Goal: Find specific page/section: Find specific page/section

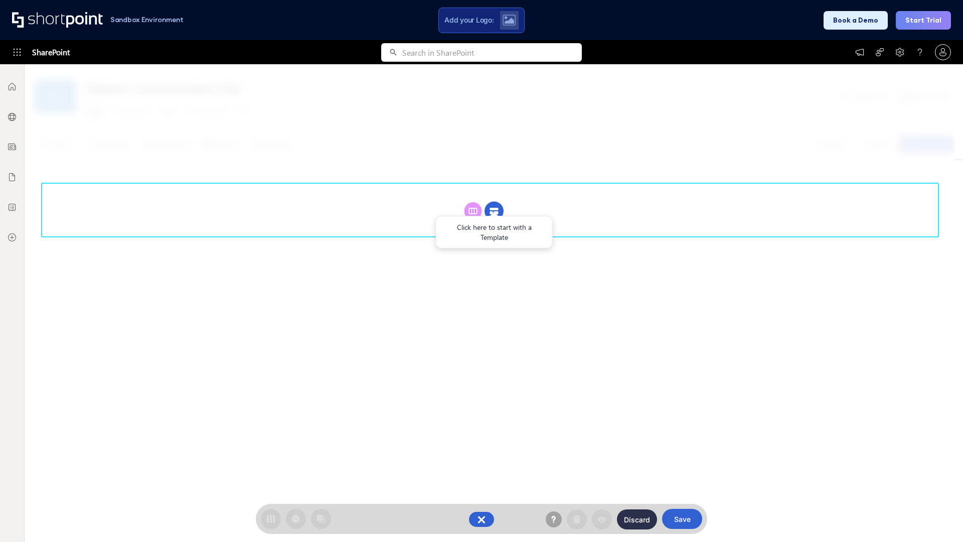
click at [494, 211] on circle at bounding box center [494, 211] width 19 height 19
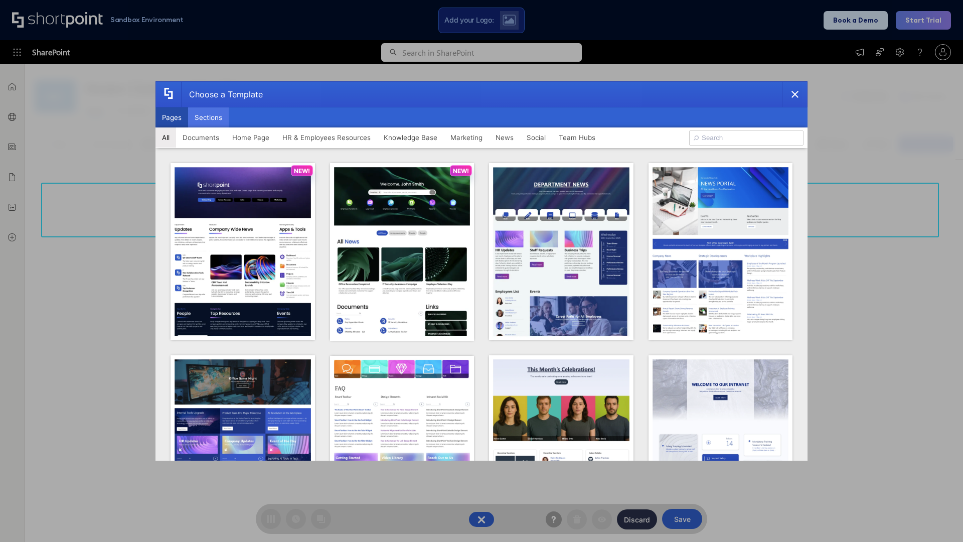
click at [208, 117] on button "Sections" at bounding box center [208, 117] width 41 height 20
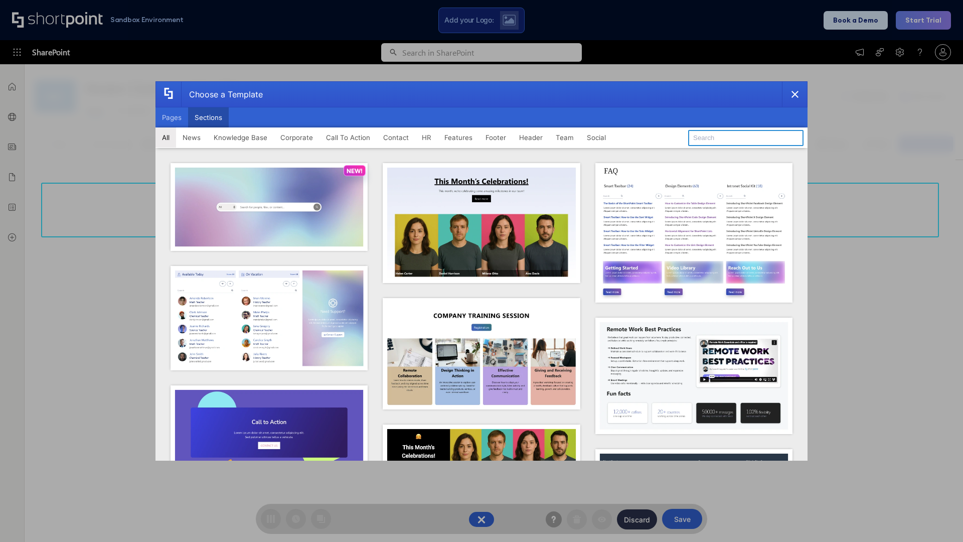
type input "Service Block 2"
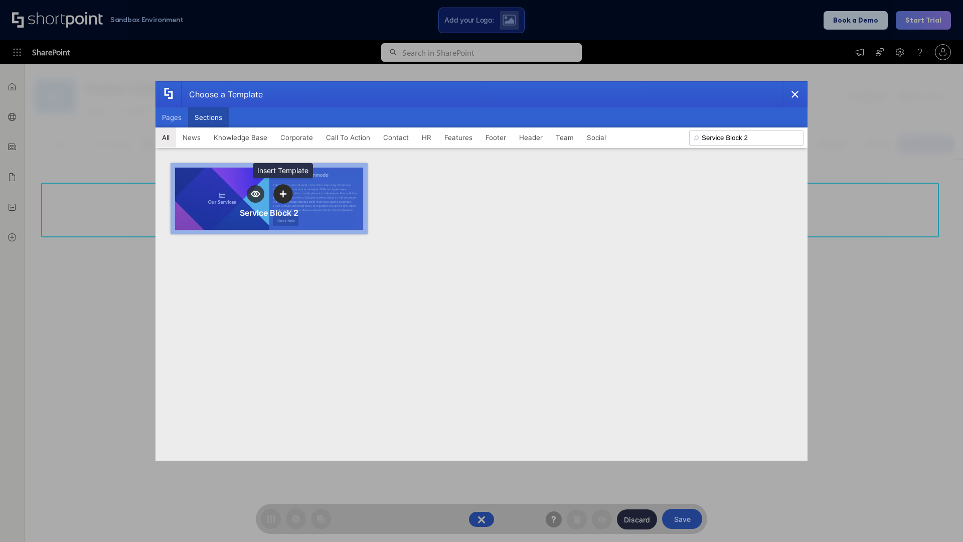
click at [283, 194] on icon "template selector" at bounding box center [282, 193] width 7 height 7
